Goal: Transaction & Acquisition: Purchase product/service

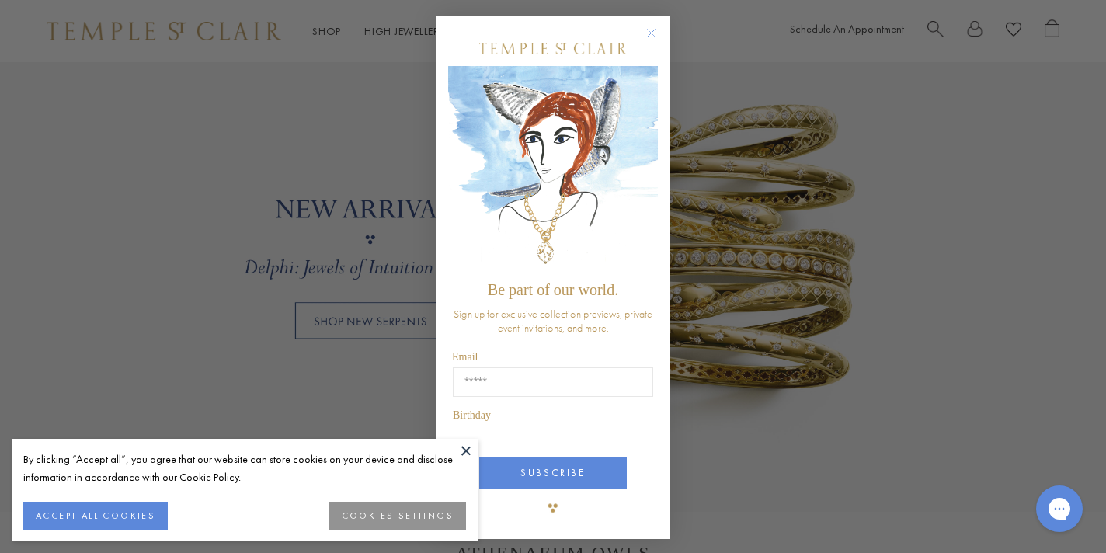
scroll to position [1259, 0]
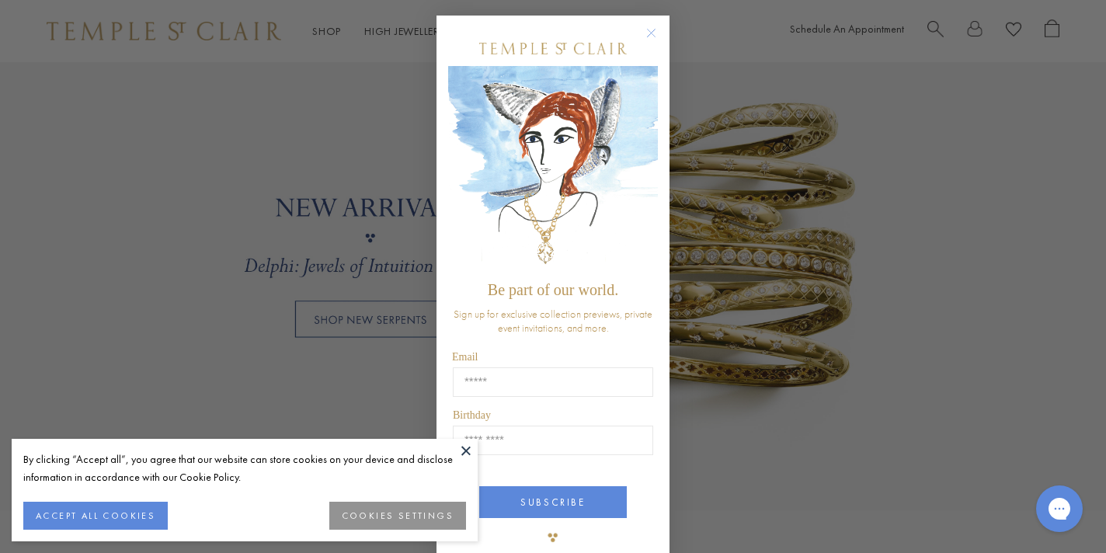
click at [656, 30] on circle "Close dialog" at bounding box center [651, 33] width 19 height 19
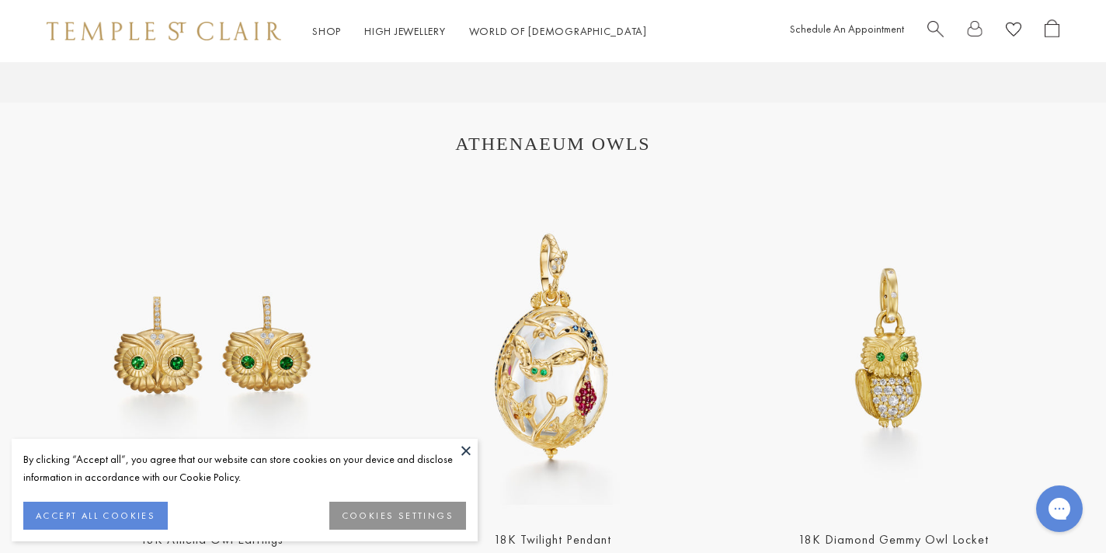
scroll to position [1672, 0]
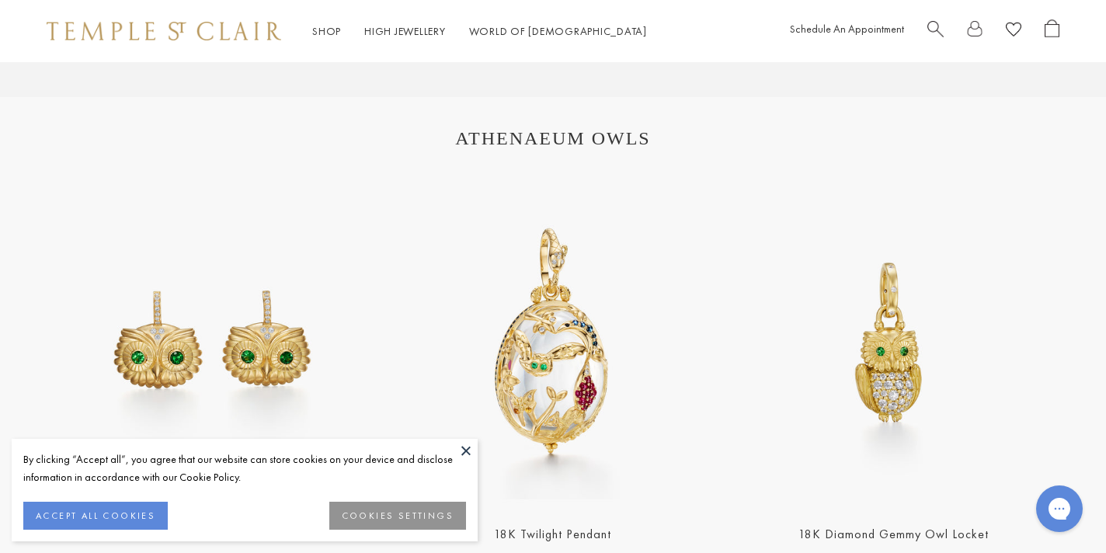
click at [463, 443] on button at bounding box center [465, 450] width 23 height 23
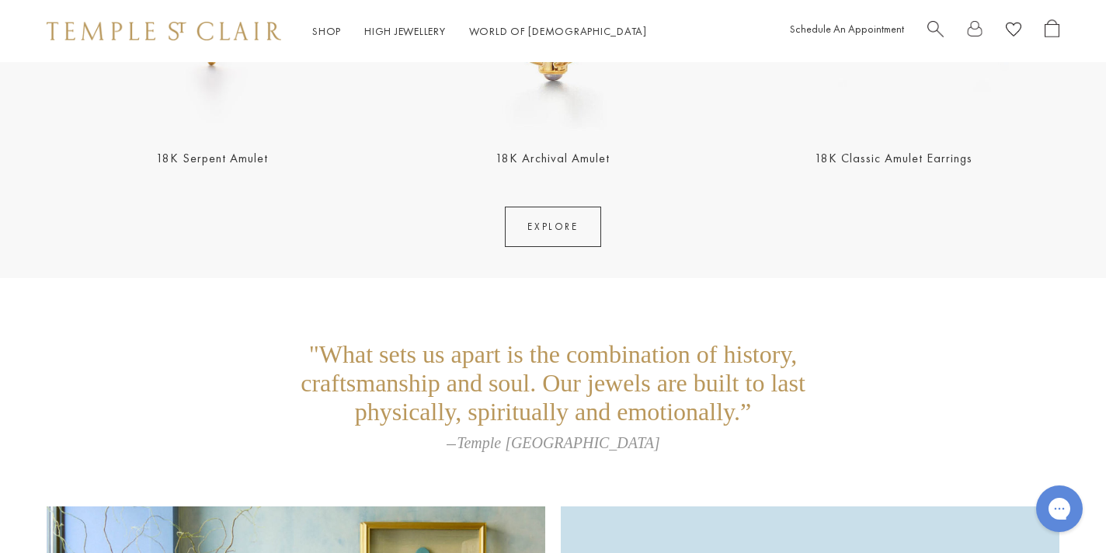
scroll to position [3204, 0]
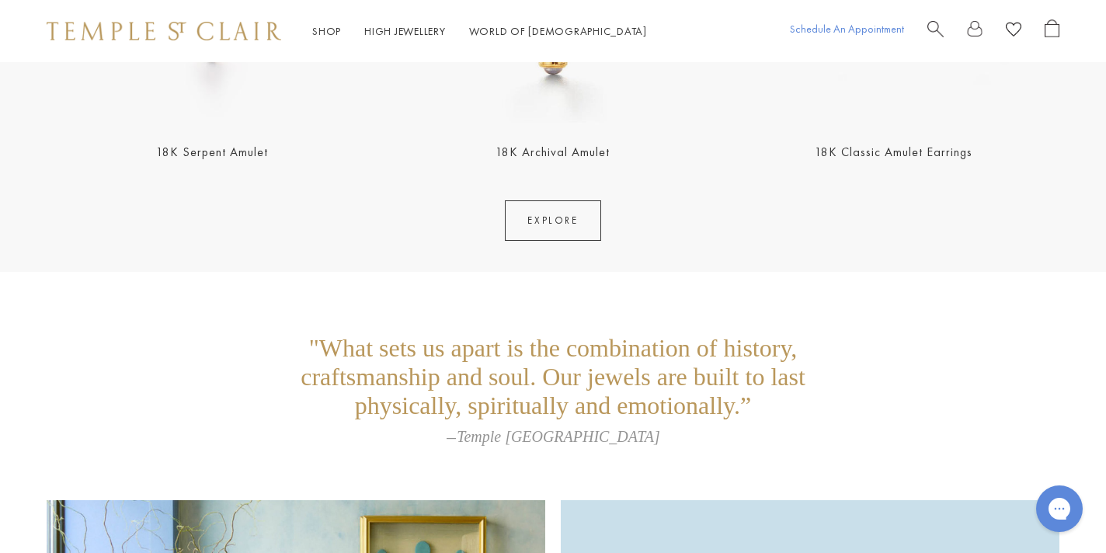
click at [852, 27] on link "Schedule An Appointment" at bounding box center [847, 29] width 114 height 14
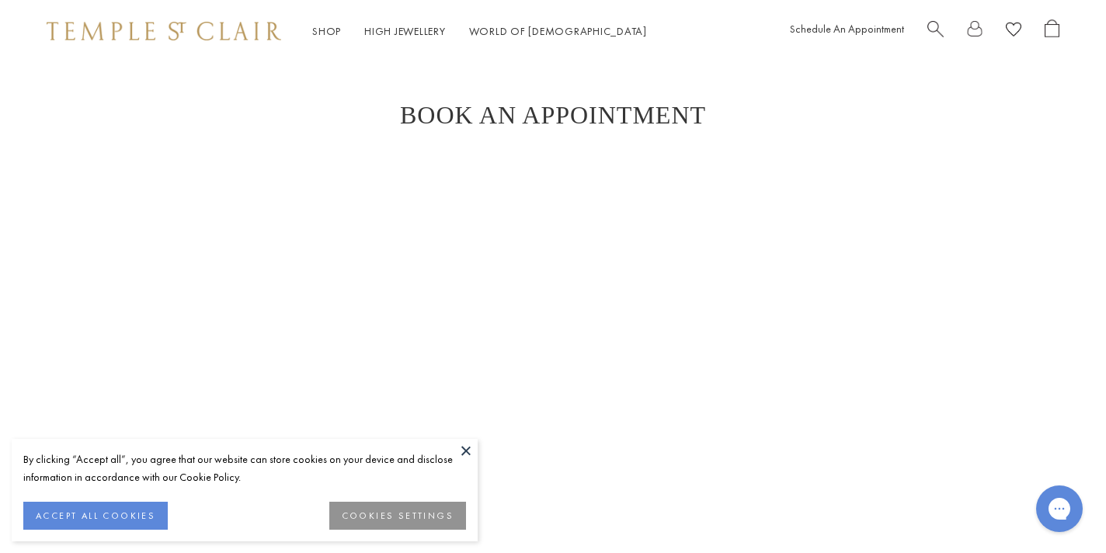
click at [462, 450] on button at bounding box center [465, 450] width 23 height 23
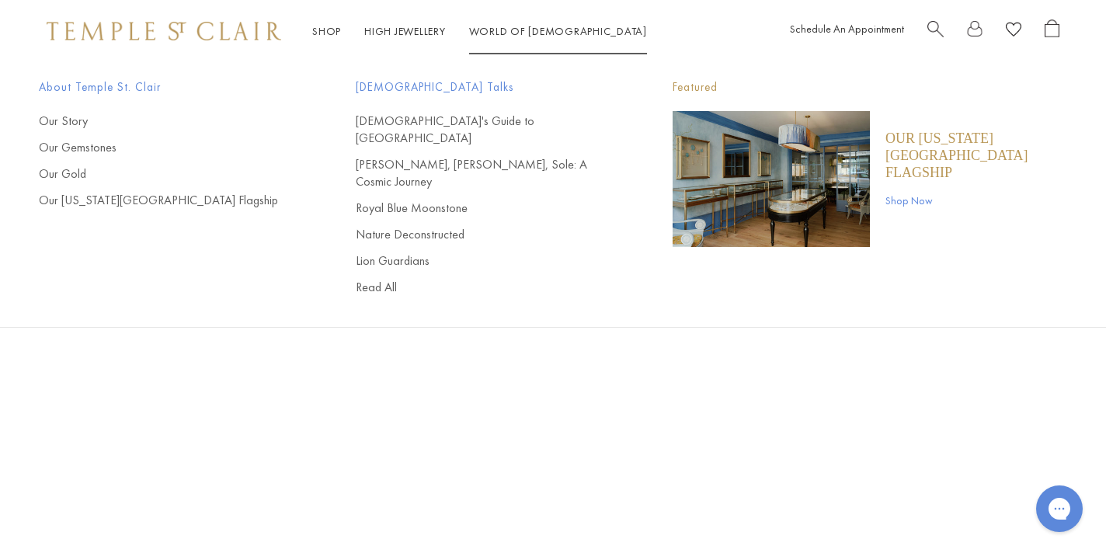
click at [500, 29] on link "World of [GEOGRAPHIC_DATA][DEMOGRAPHIC_DATA]" at bounding box center [558, 31] width 178 height 14
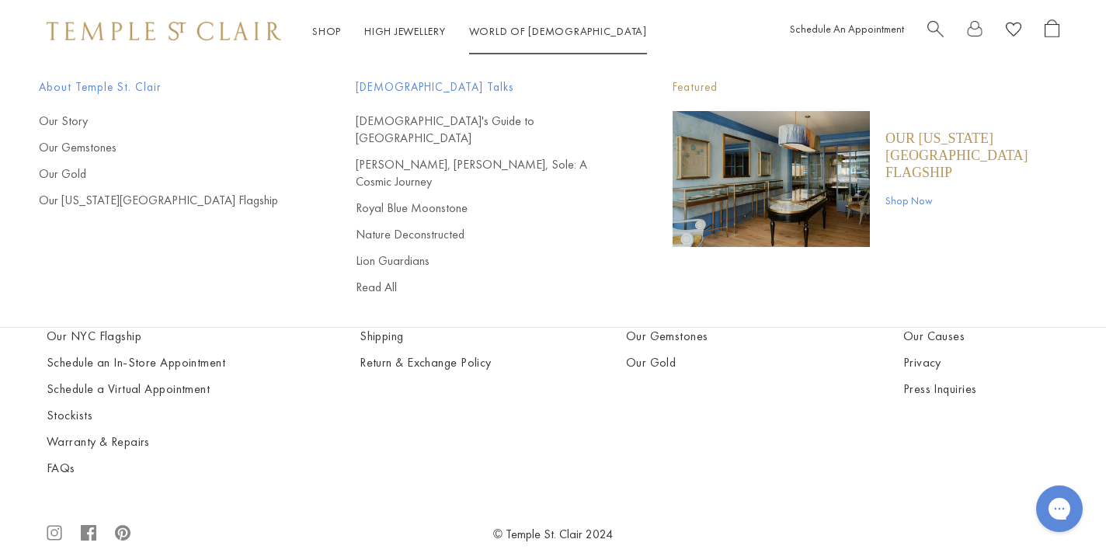
scroll to position [688, 0]
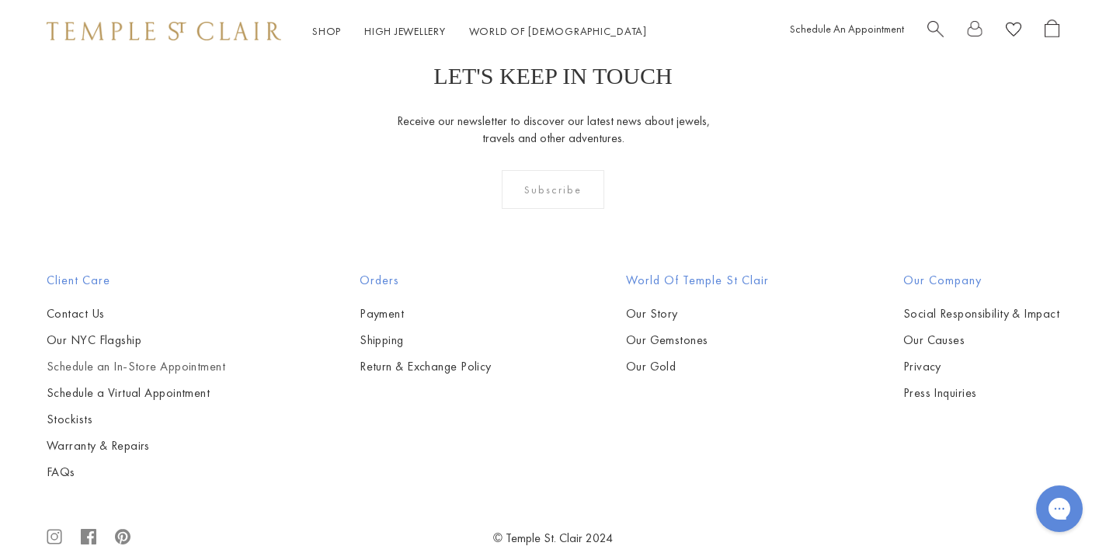
click at [166, 374] on link "Schedule an In-Store Appointment" at bounding box center [136, 366] width 179 height 17
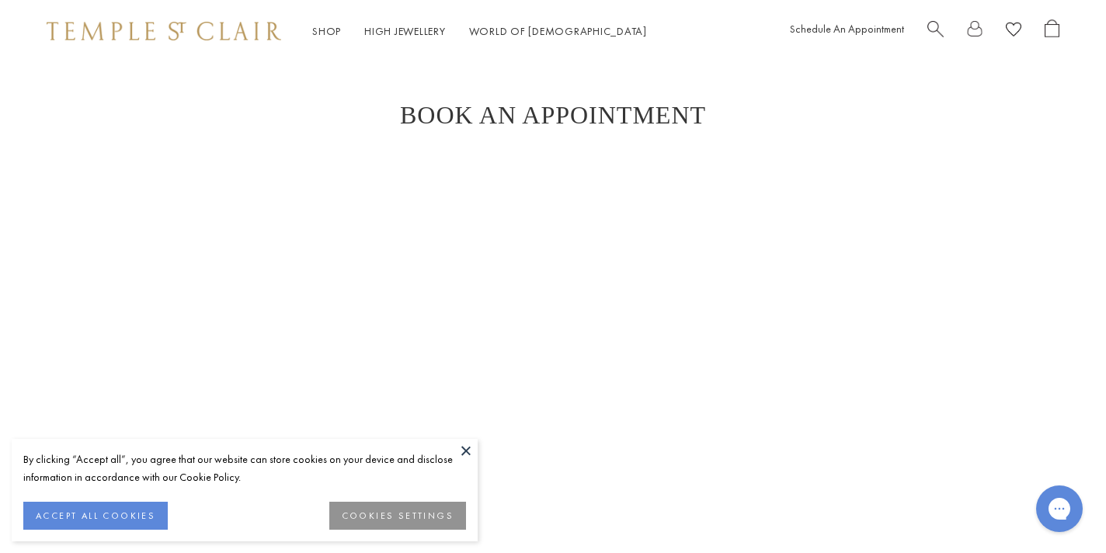
click at [466, 454] on button at bounding box center [465, 450] width 23 height 23
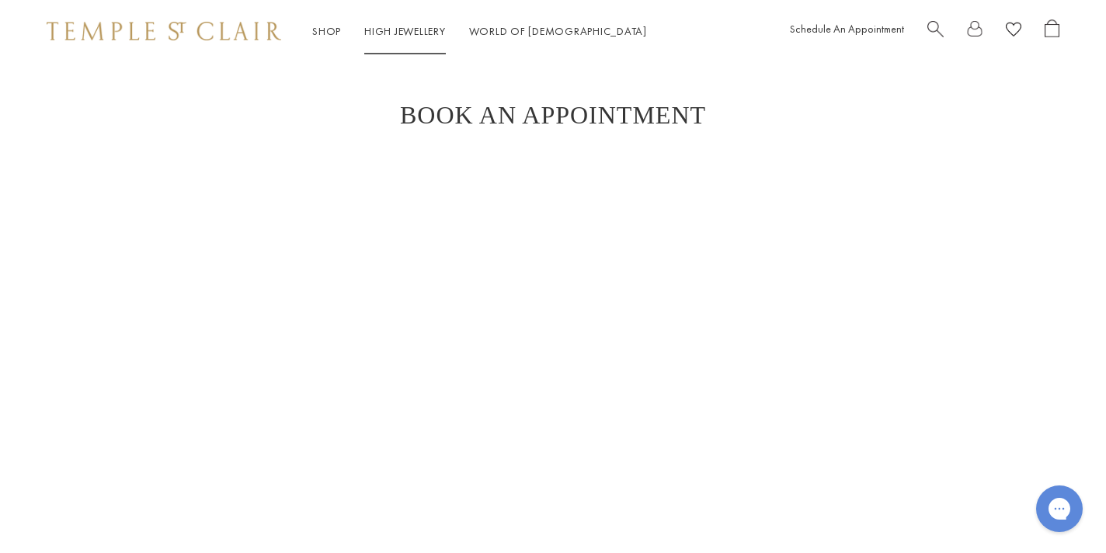
click at [428, 26] on link "High Jewellery High Jewellery" at bounding box center [405, 31] width 82 height 14
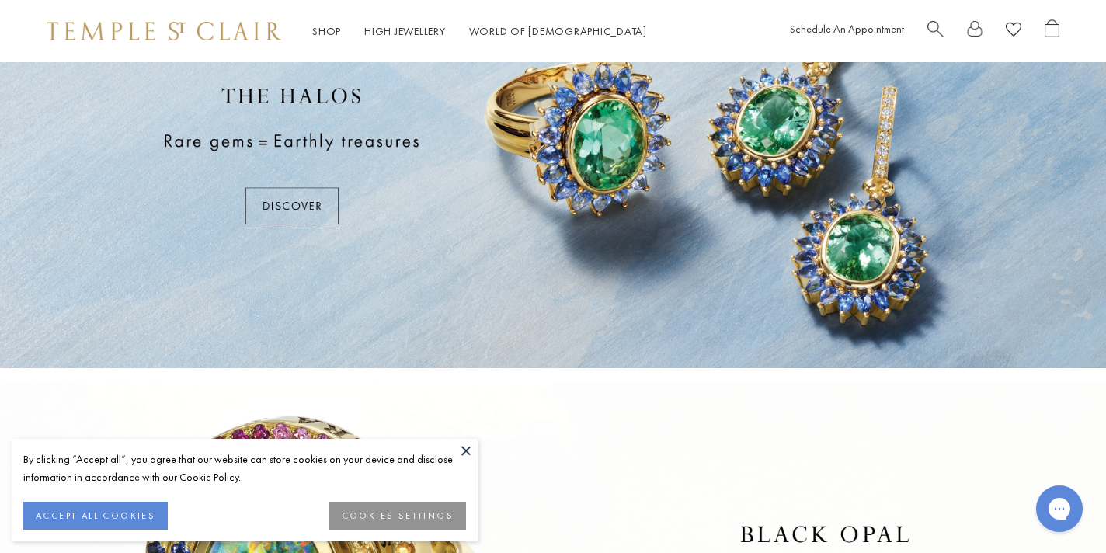
scroll to position [123, 0]
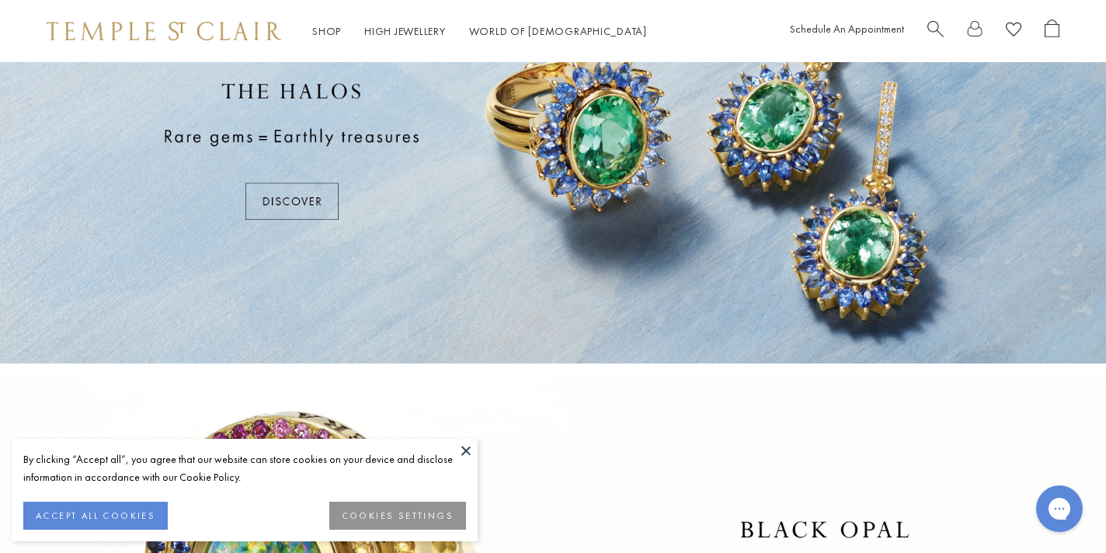
click at [468, 450] on button at bounding box center [465, 450] width 23 height 23
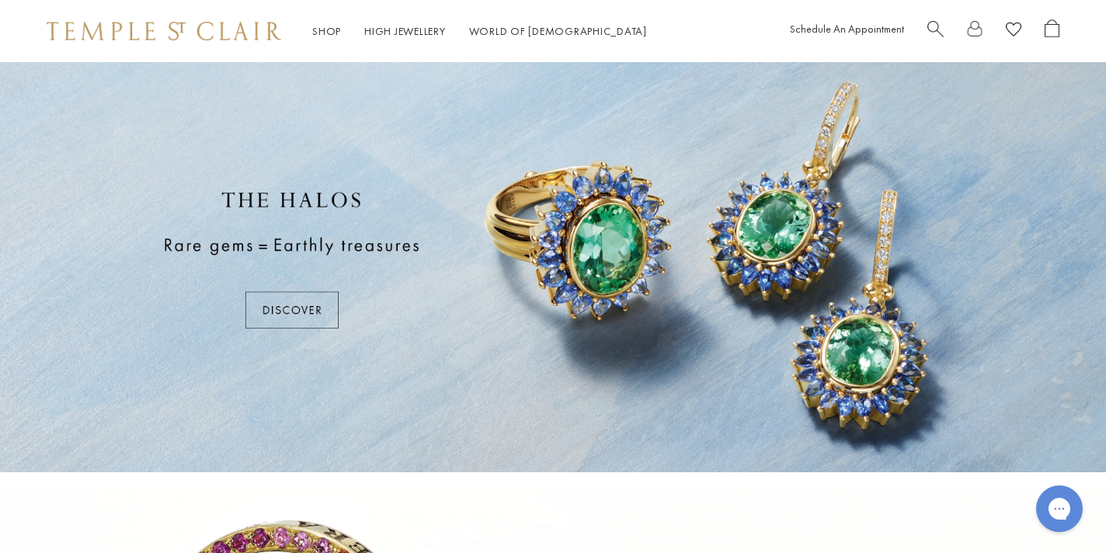
scroll to position [0, 0]
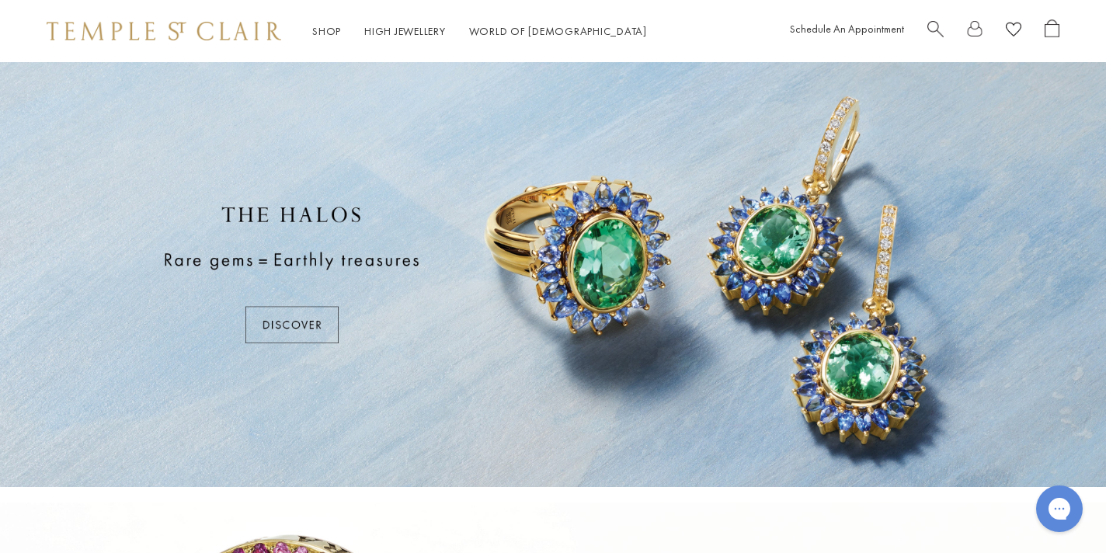
click at [316, 320] on div at bounding box center [553, 274] width 1106 height 425
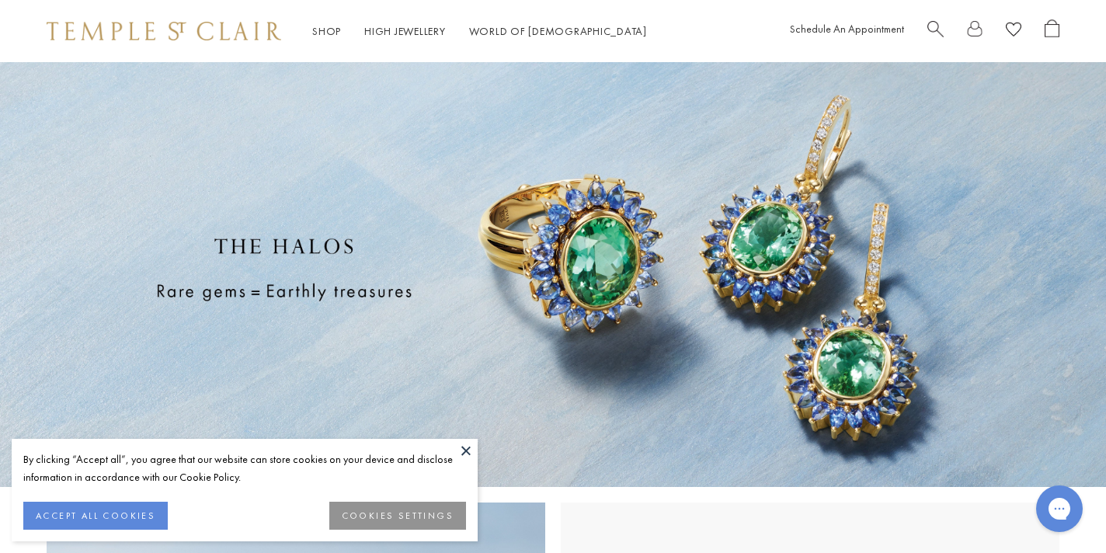
click at [140, 519] on button "ACCEPT ALL COOKIES" at bounding box center [95, 516] width 144 height 28
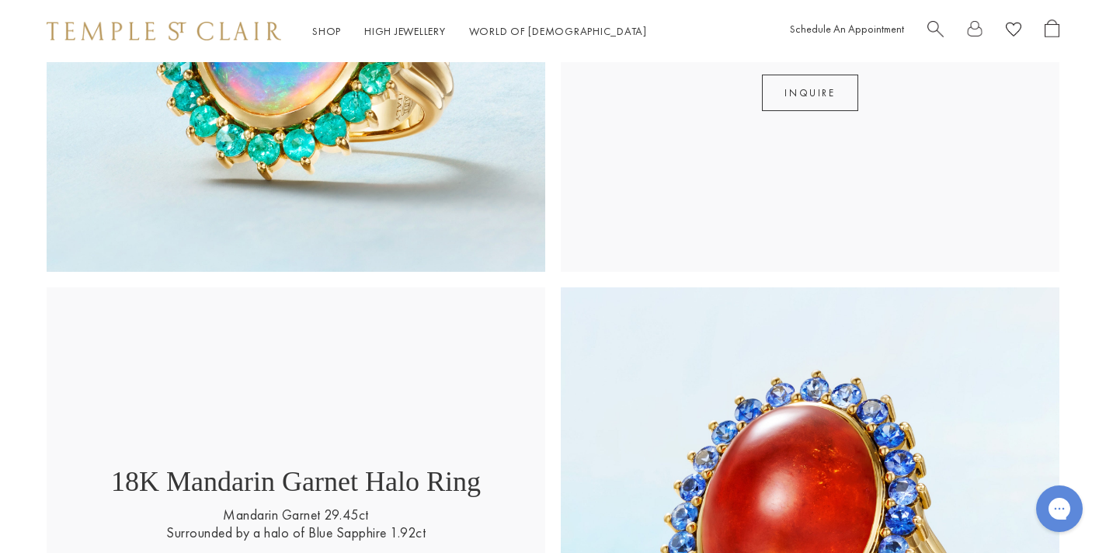
scroll to position [1413, 0]
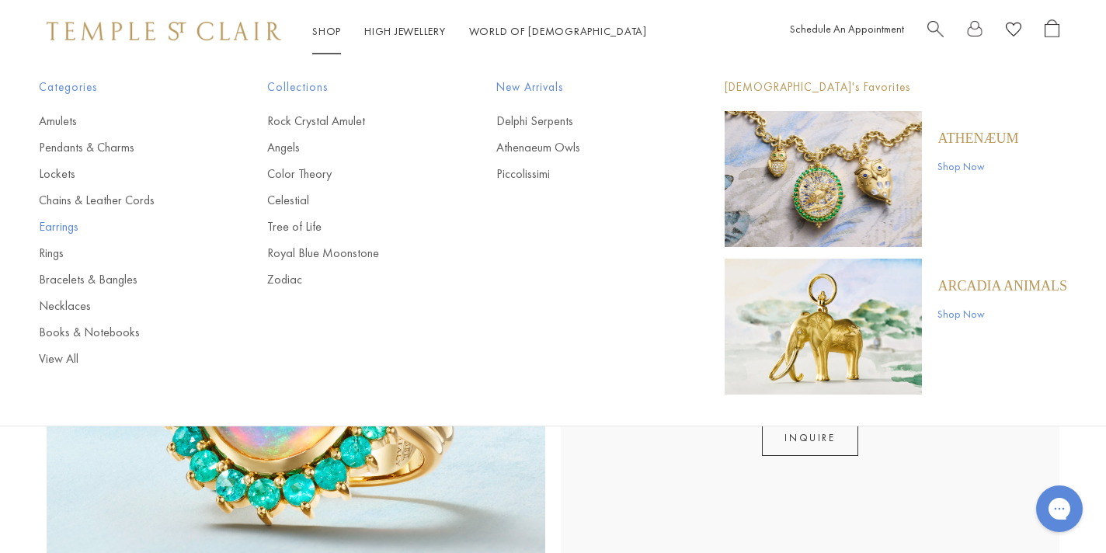
click at [64, 224] on link "Earrings" at bounding box center [122, 226] width 166 height 17
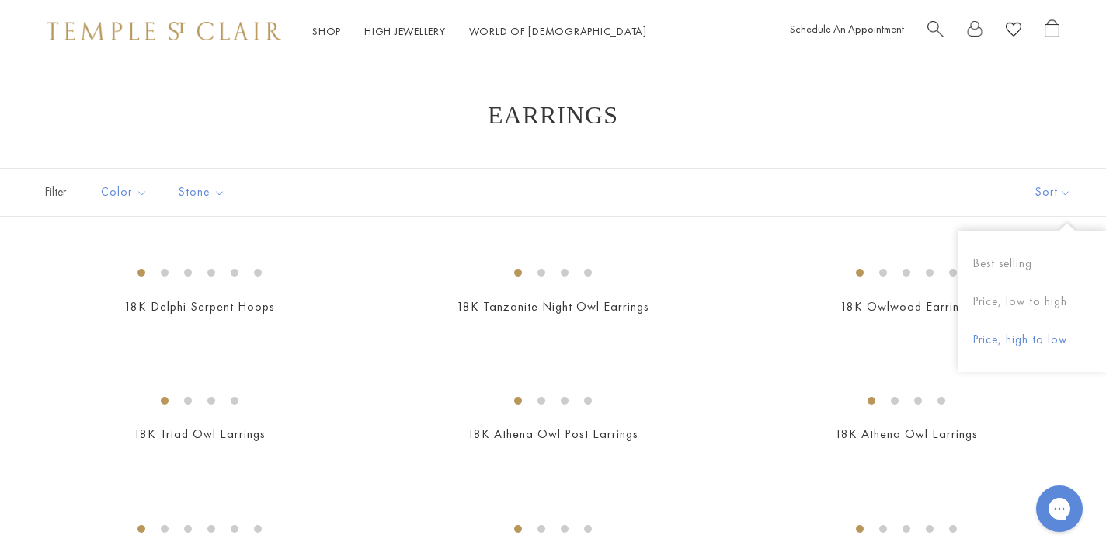
click at [1004, 334] on button "Price, high to low" at bounding box center [1032, 340] width 148 height 38
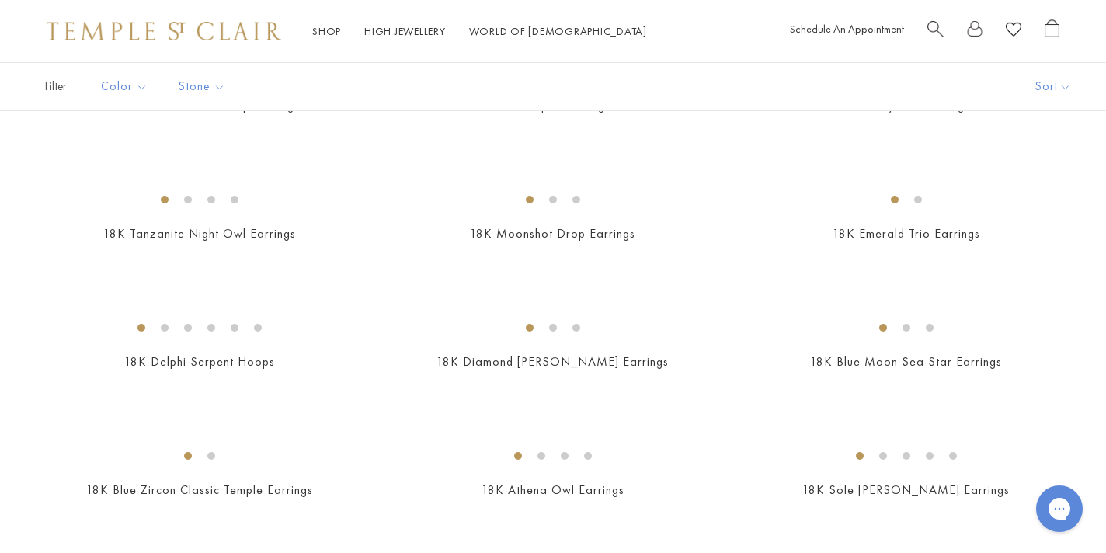
scroll to position [970, 0]
click at [0, 0] on img at bounding box center [0, 0] width 0 height 0
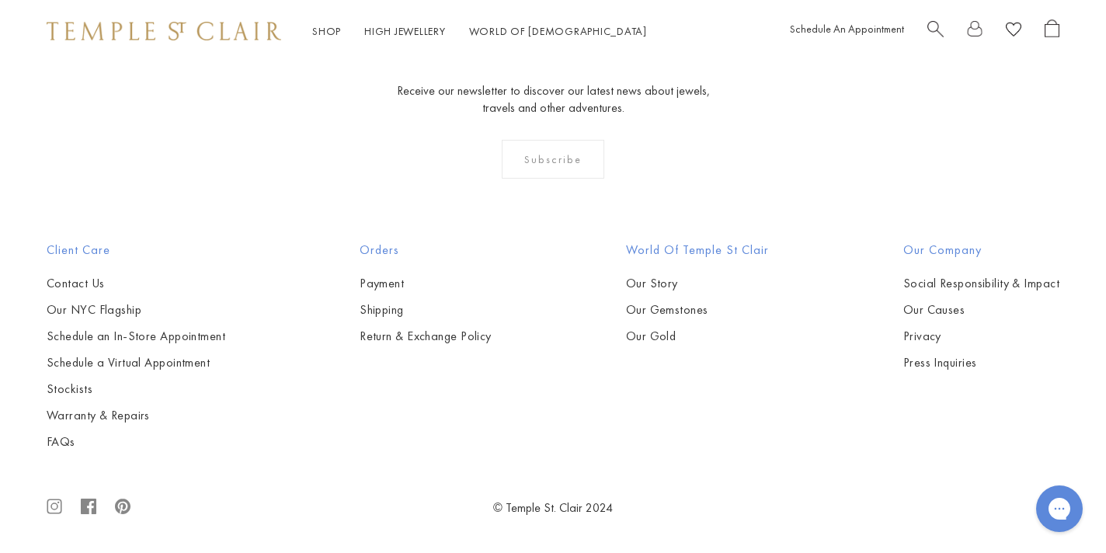
scroll to position [2849, 0]
